Goal: Information Seeking & Learning: Learn about a topic

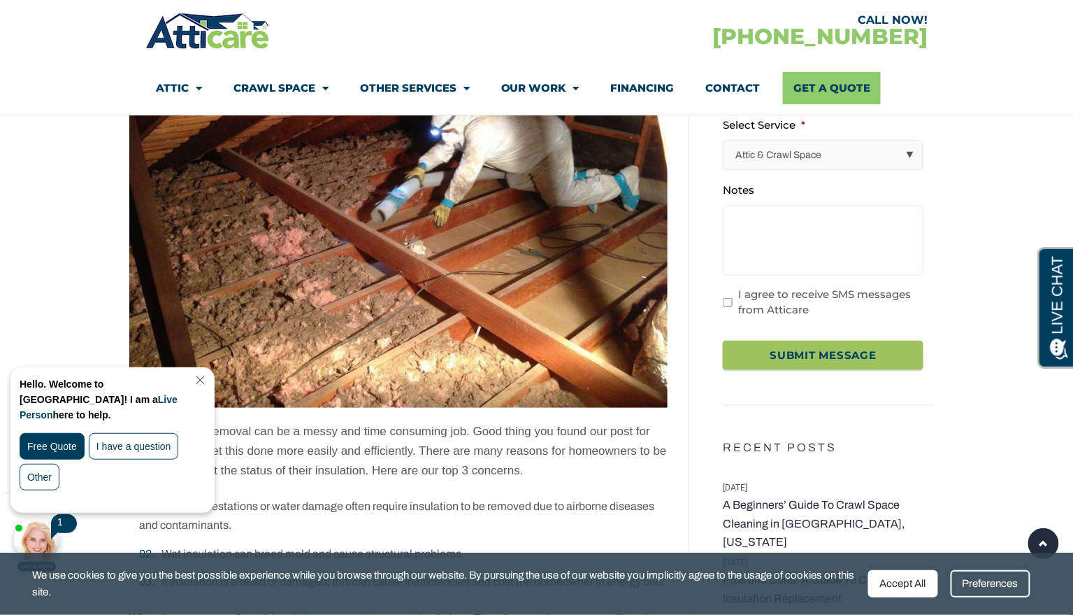
scroll to position [299, 0]
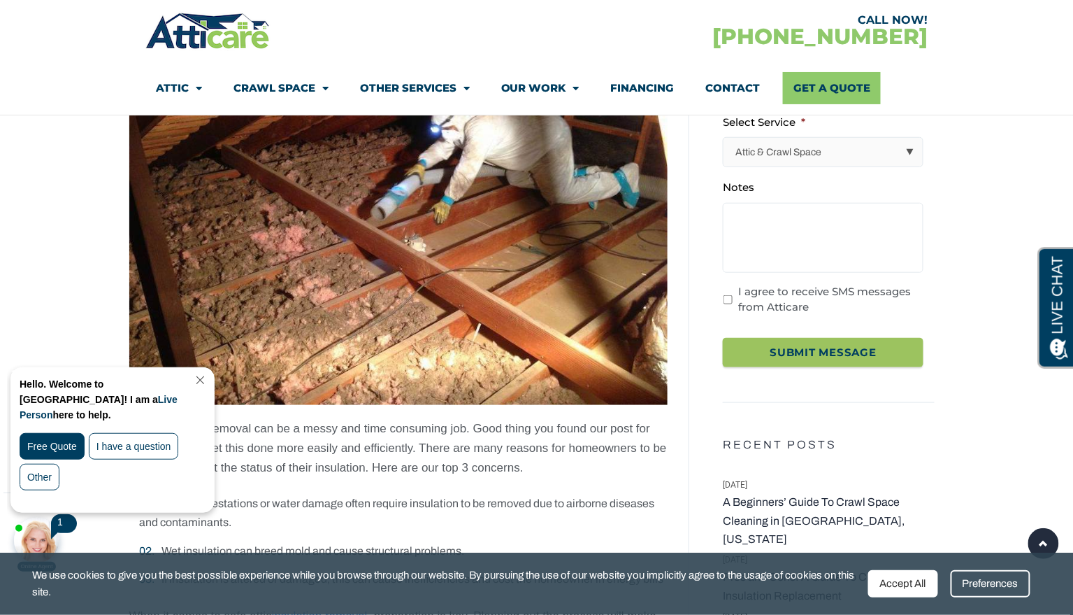
click at [208, 382] on link "Close Chat" at bounding box center [199, 379] width 19 height 10
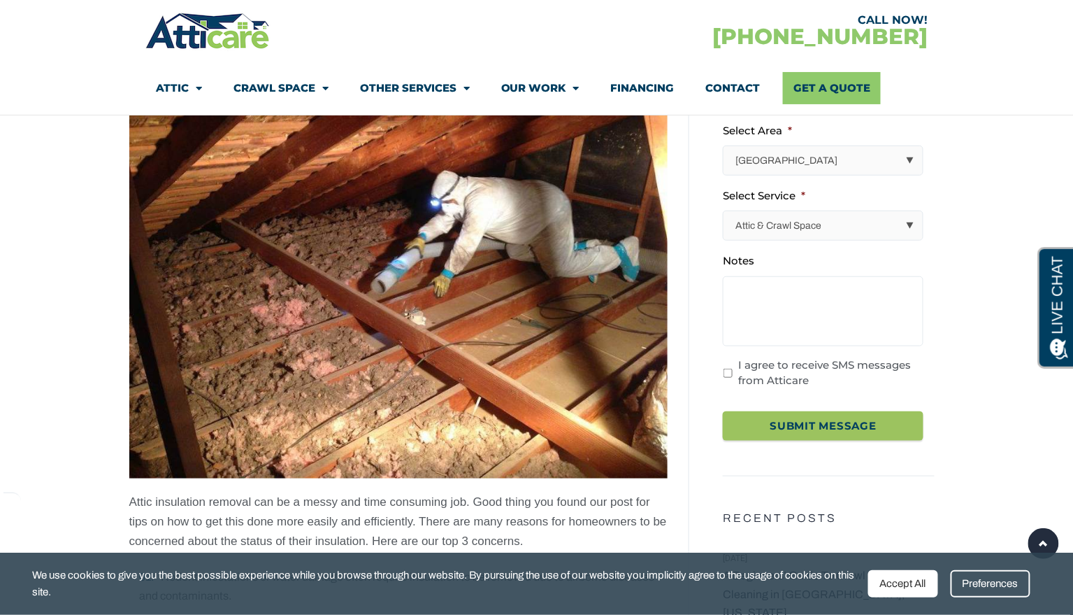
scroll to position [0, 0]
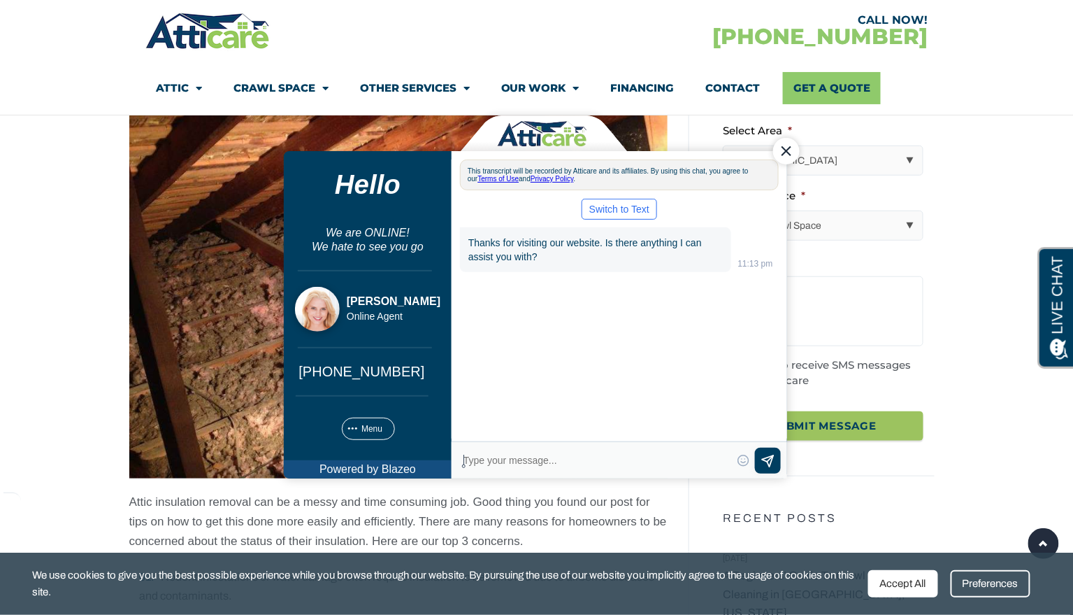
click at [778, 152] on div "Close Chat" at bounding box center [786, 150] width 27 height 27
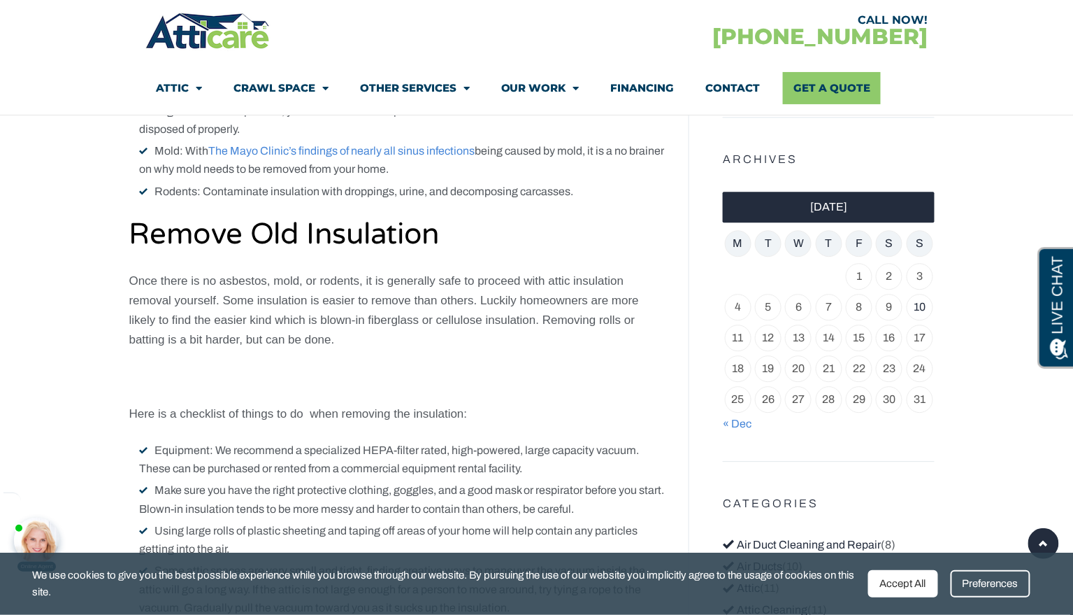
scroll to position [1078, 0]
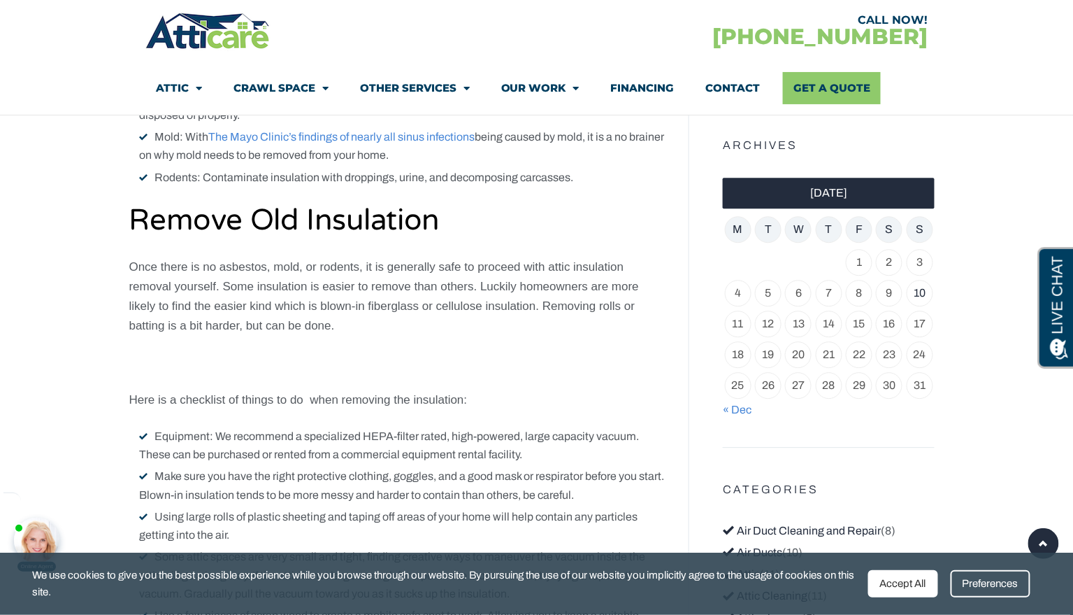
drag, startPoint x: 899, startPoint y: 589, endPoint x: 870, endPoint y: 572, distance: 33.2
click at [898, 588] on div "Accept All" at bounding box center [904, 583] width 70 height 27
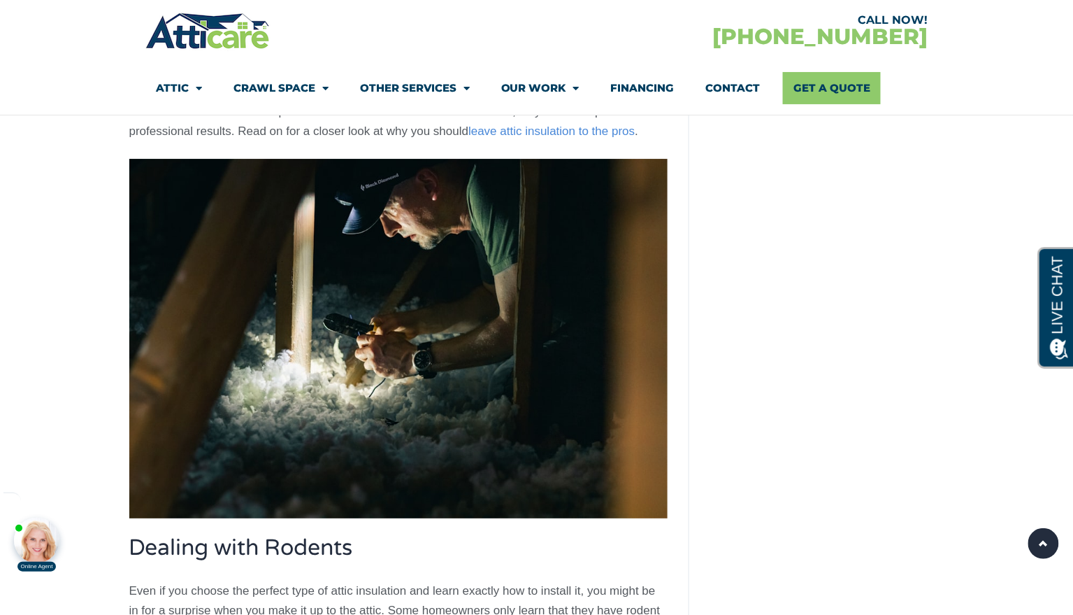
scroll to position [3178, 0]
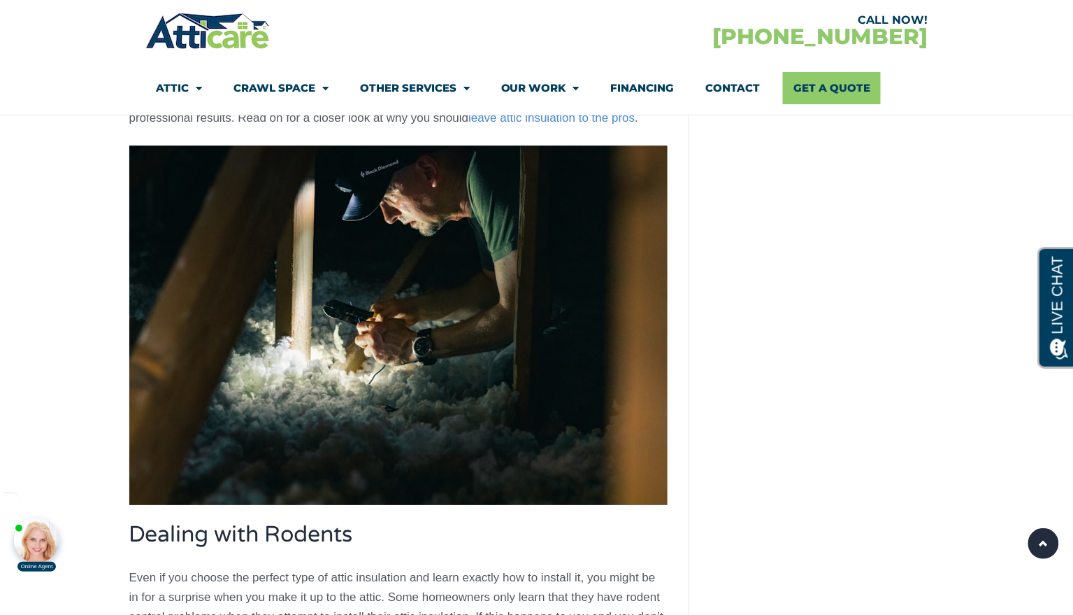
click at [641, 381] on img at bounding box center [398, 324] width 539 height 359
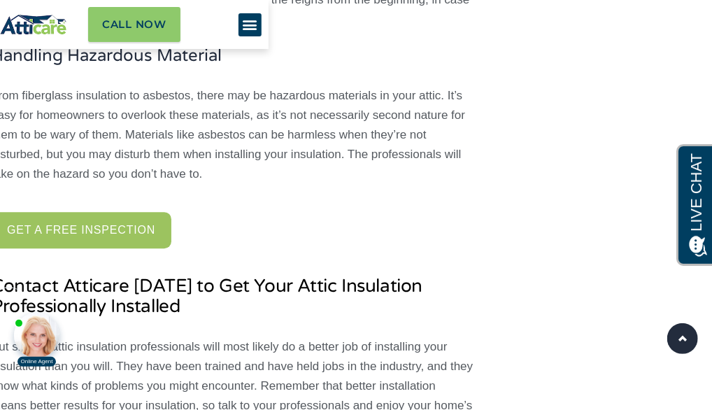
scroll to position [3688, 0]
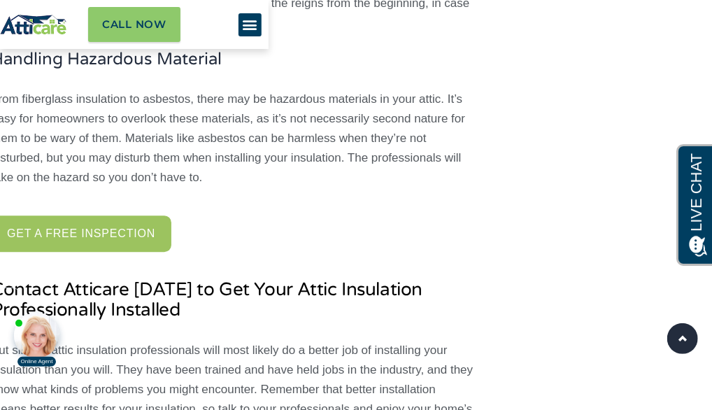
scroll to position [3697, 0]
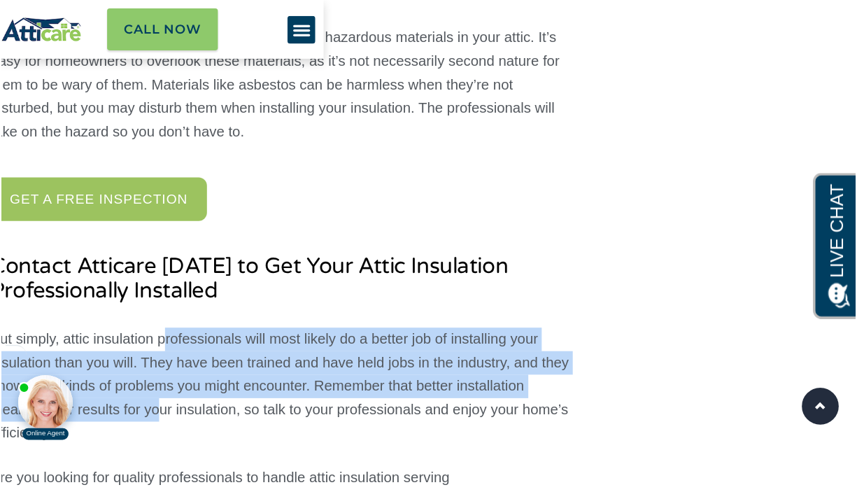
scroll to position [3780, 0]
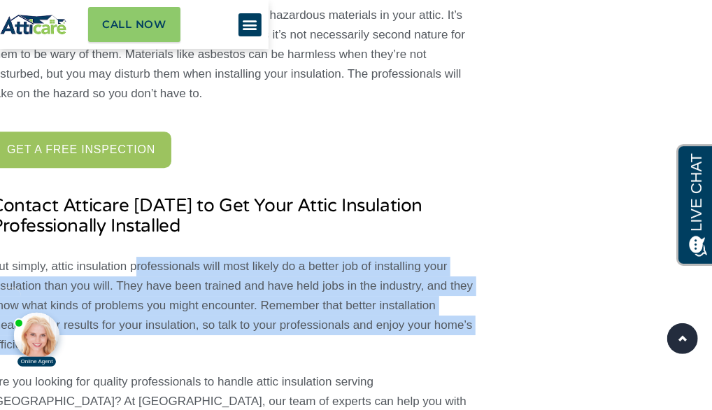
drag, startPoint x: 138, startPoint y: 407, endPoint x: 129, endPoint y: 407, distance: 9.1
click at [129, 355] on p "Put simply, attic insulation professionals will most likely do a better job of …" at bounding box center [232, 306] width 482 height 98
click at [349, 355] on p "Put simply, attic insulation professionals will most likely do a better job of …" at bounding box center [232, 306] width 482 height 98
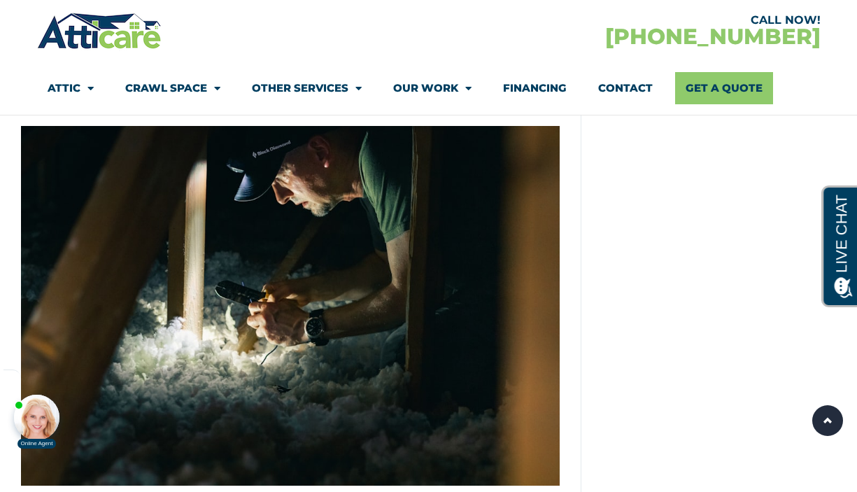
scroll to position [3203, 0]
